Goal: Task Accomplishment & Management: Manage account settings

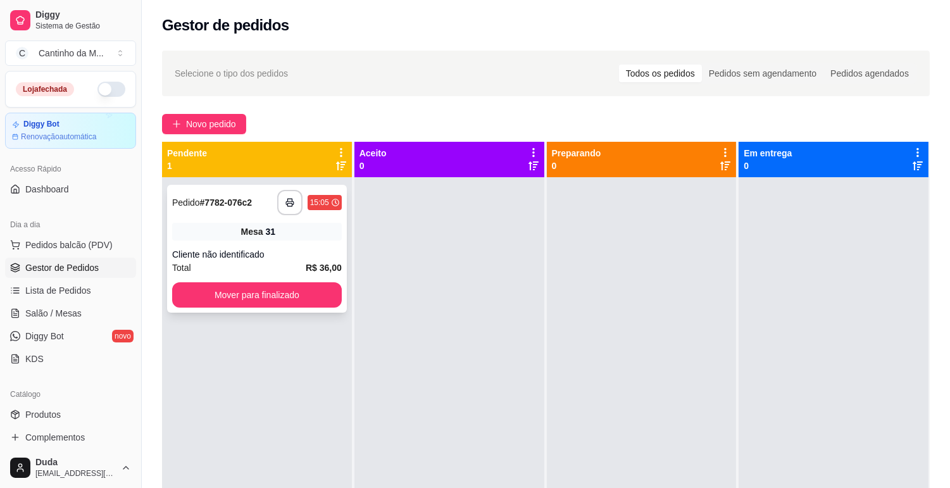
click at [243, 197] on strong "# 7782-076c2" at bounding box center [226, 202] width 53 height 10
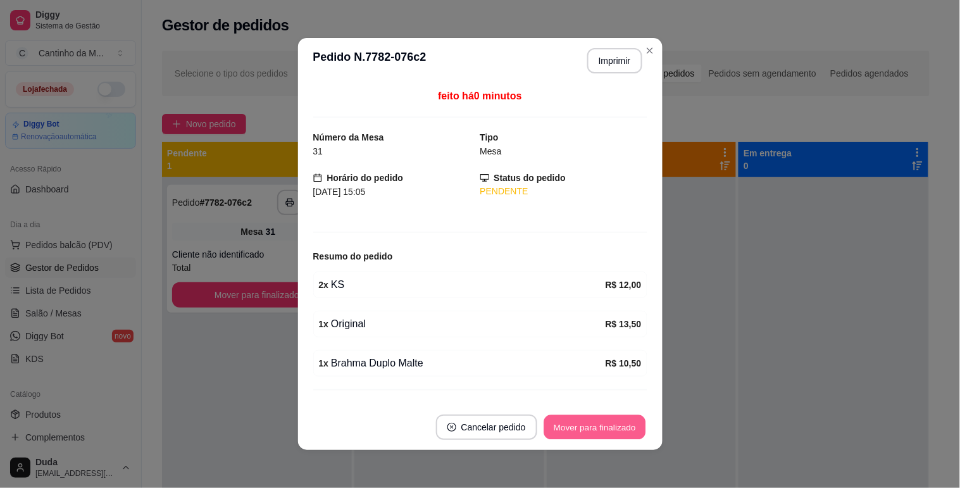
click at [611, 426] on button "Mover para finalizado" at bounding box center [595, 427] width 102 height 25
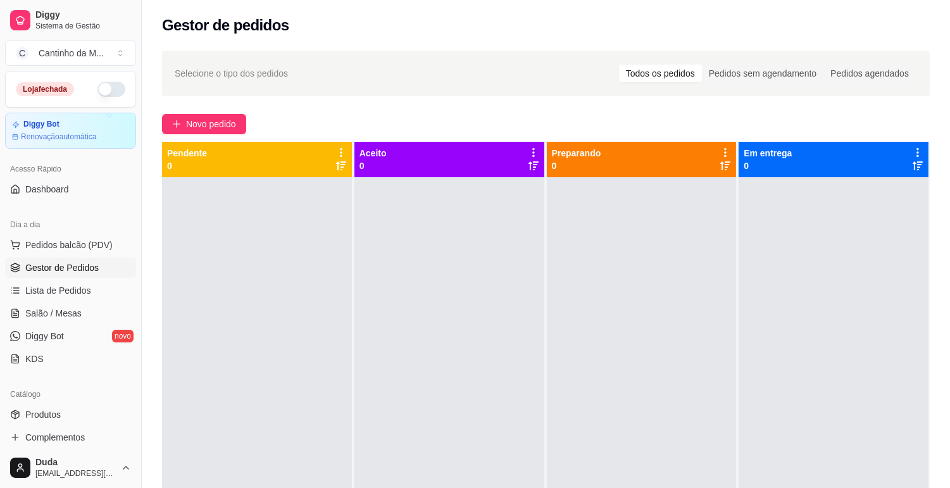
click at [64, 316] on span "Salão / Mesas" at bounding box center [53, 313] width 56 height 13
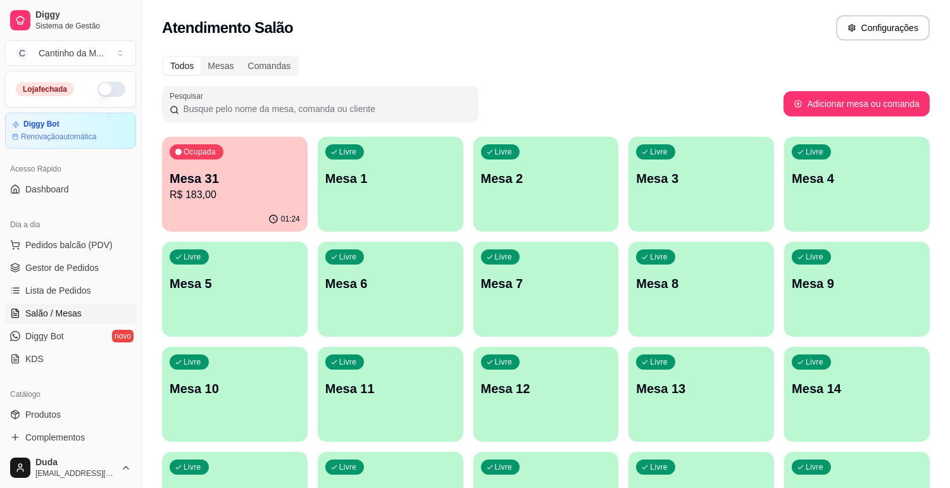
click at [281, 187] on p "R$ 183,00" at bounding box center [235, 194] width 130 height 15
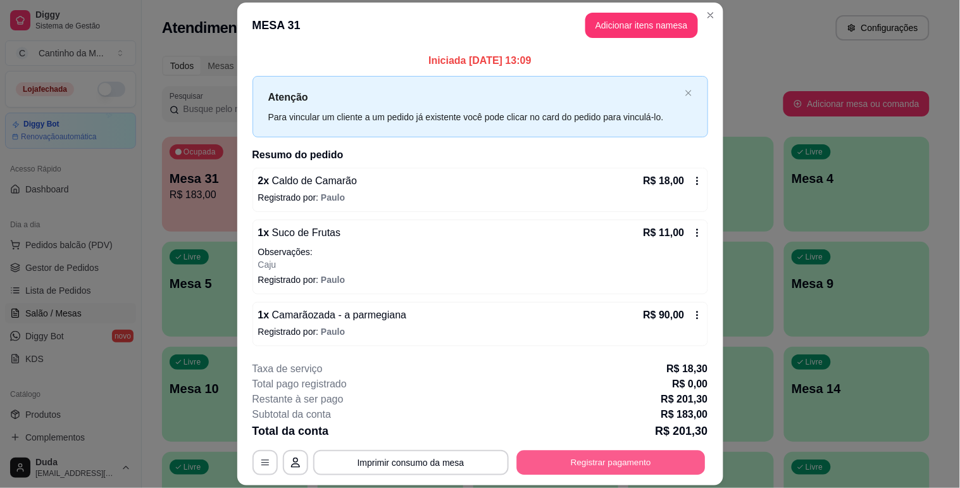
click at [599, 457] on button "Registrar pagamento" at bounding box center [610, 463] width 189 height 25
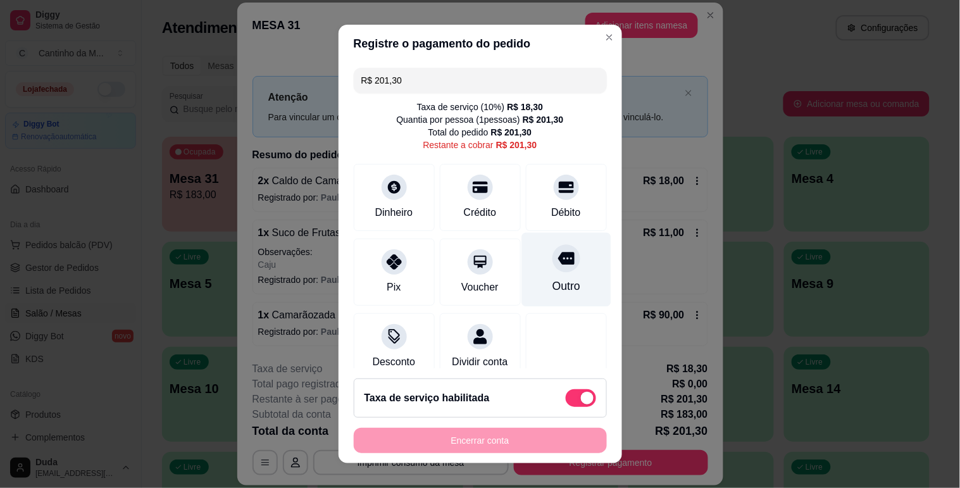
click at [557, 287] on div "Outro" at bounding box center [566, 286] width 28 height 16
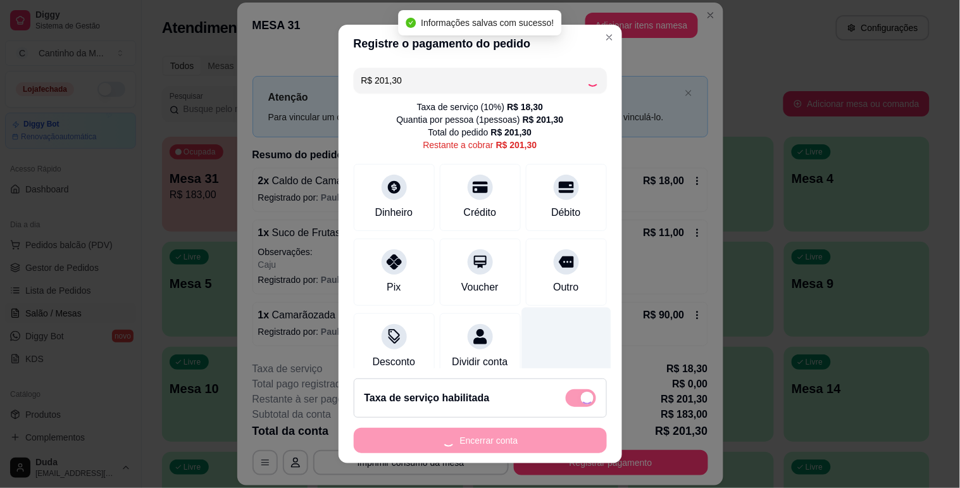
type input "R$ 0,00"
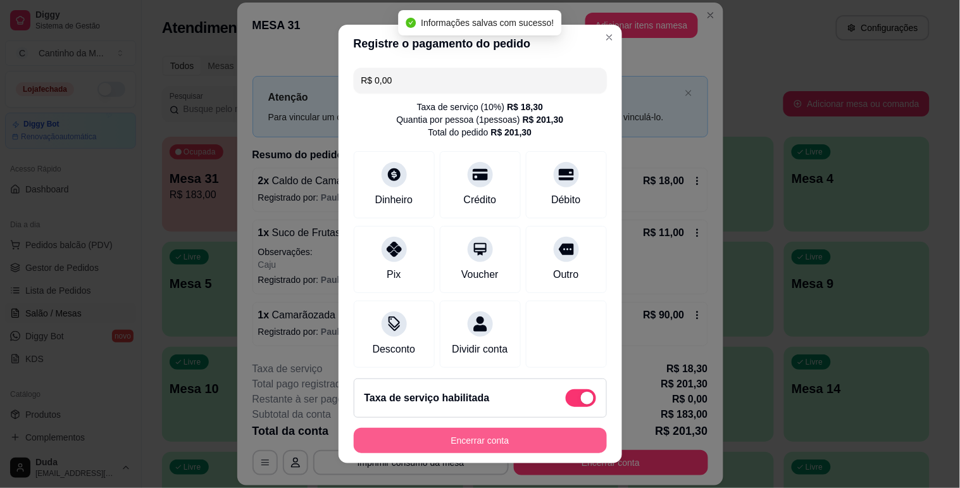
click at [534, 443] on button "Encerrar conta" at bounding box center [480, 440] width 253 height 25
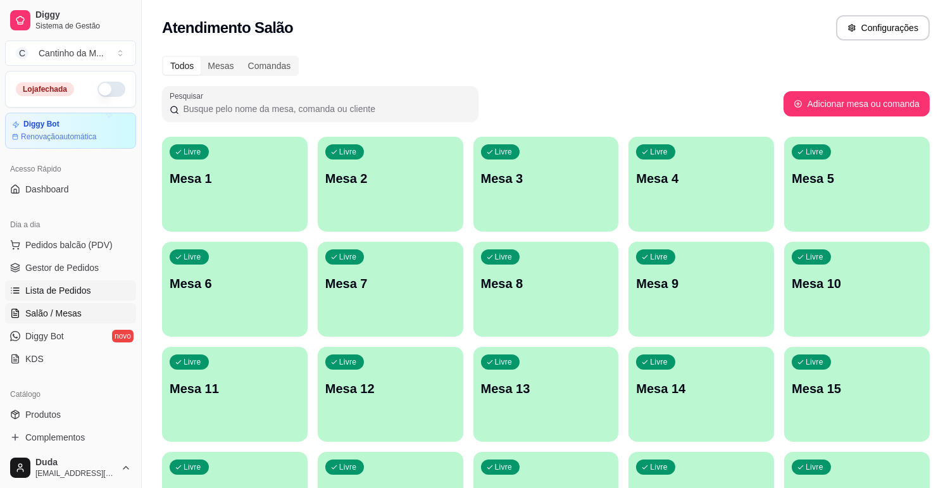
click at [62, 293] on span "Lista de Pedidos" at bounding box center [58, 290] width 66 height 13
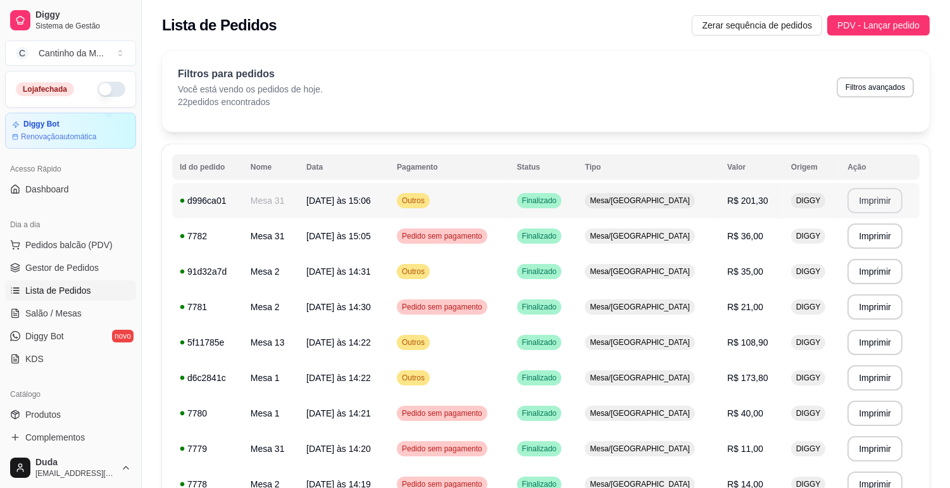
click at [869, 201] on button "Imprimir" at bounding box center [874, 200] width 55 height 25
click at [89, 264] on span "Gestor de Pedidos" at bounding box center [61, 267] width 73 height 13
